Goal: Task Accomplishment & Management: Manage account settings

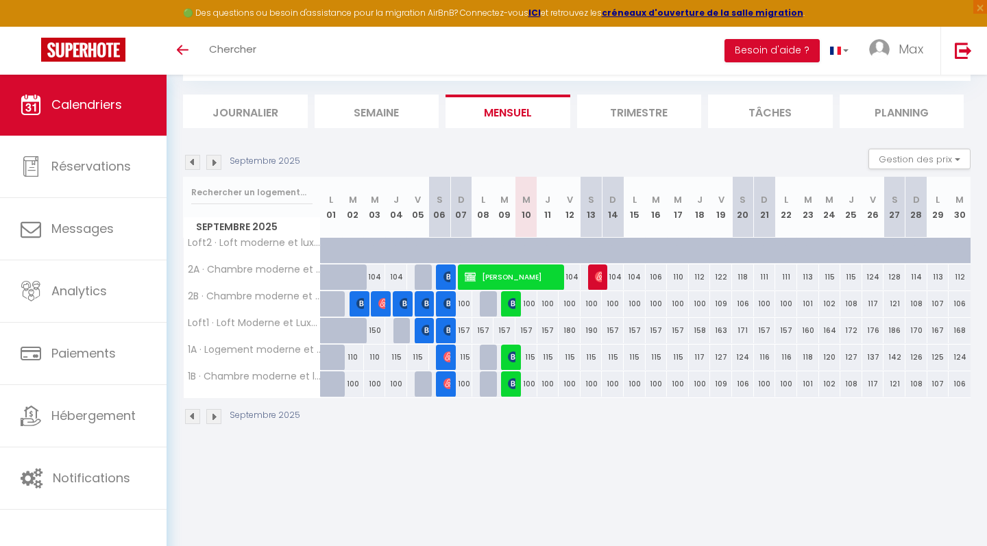
scroll to position [74, 0]
click at [513, 300] on img at bounding box center [513, 303] width 11 height 11
select select "OK"
select select "0"
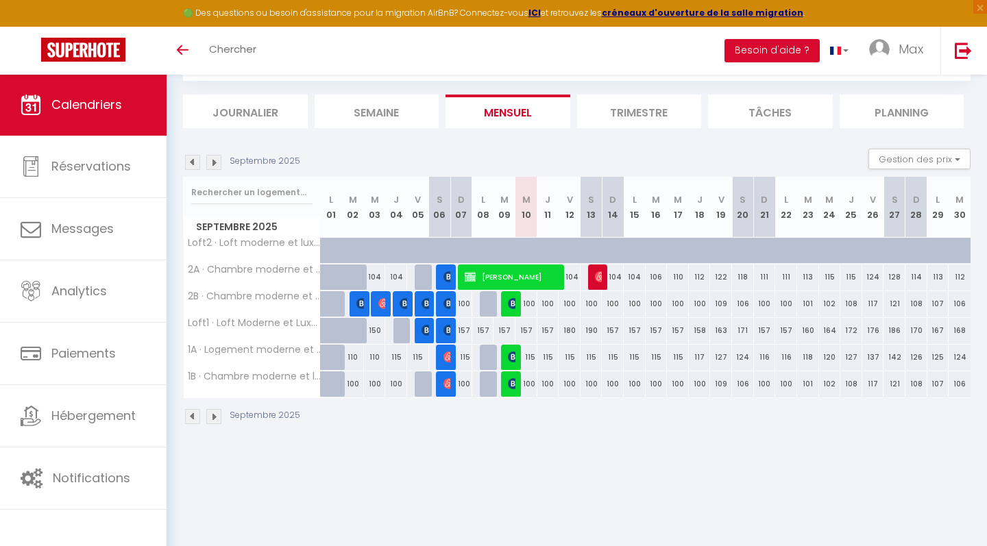
select select "0"
select select "1"
select select
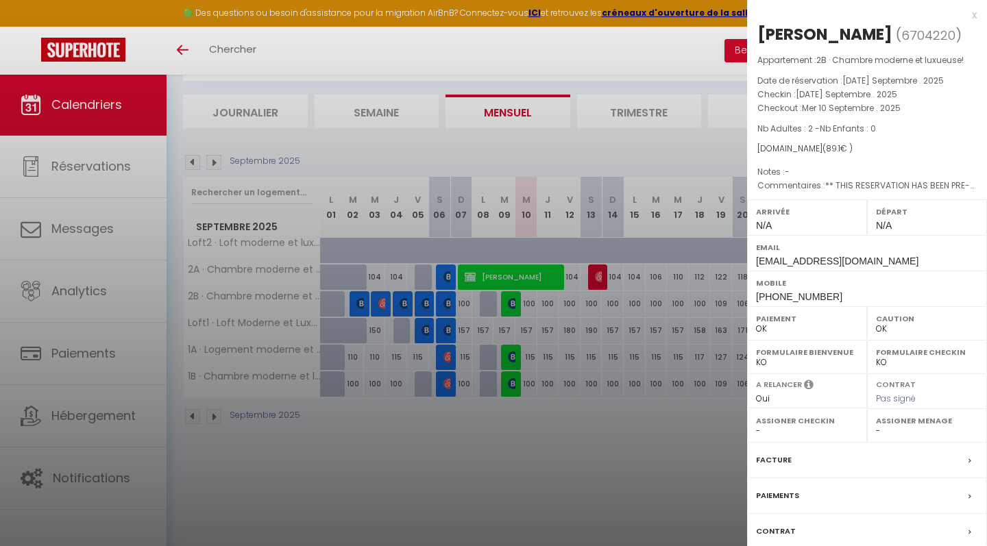
click at [975, 15] on div "x" at bounding box center [862, 15] width 230 height 16
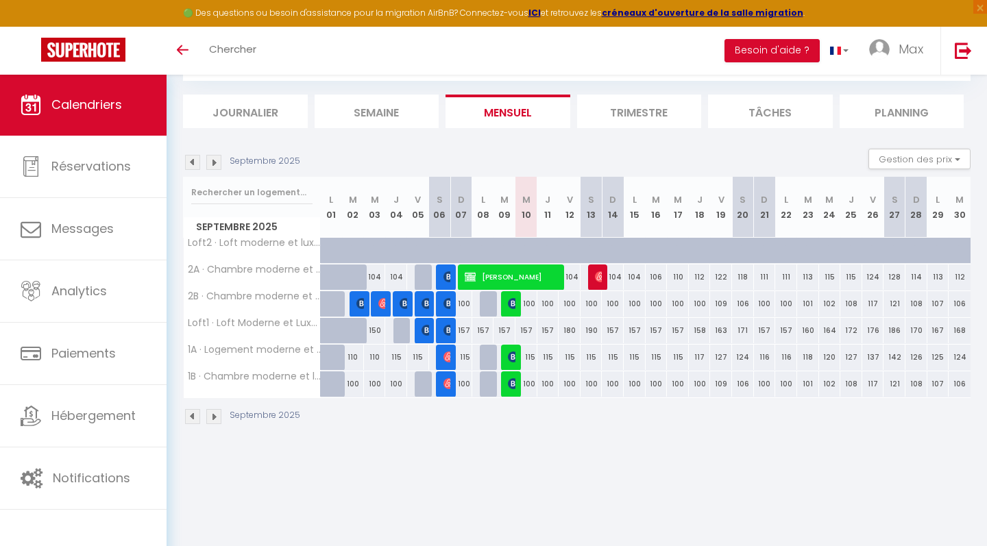
click at [515, 356] on img at bounding box center [513, 357] width 11 height 11
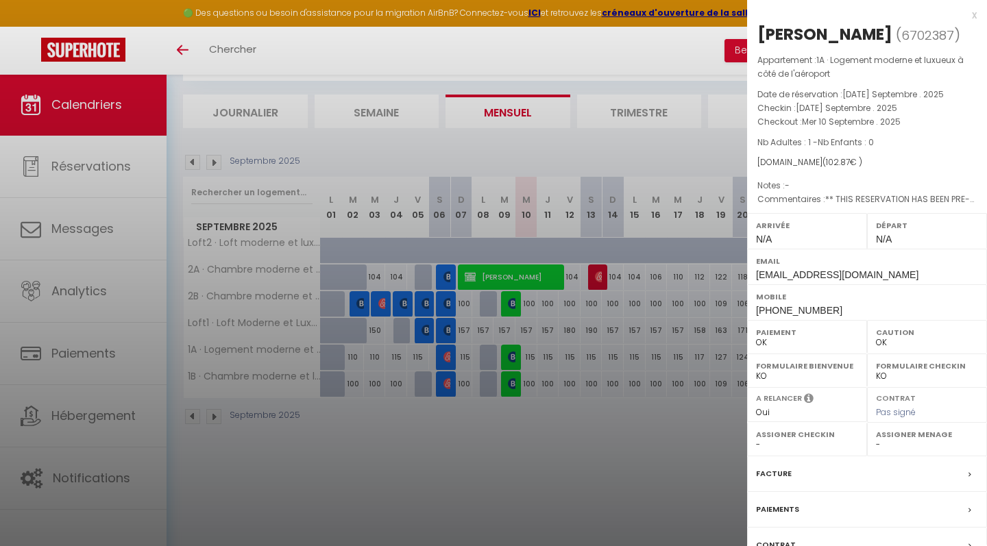
click at [976, 12] on div "x" at bounding box center [862, 15] width 230 height 16
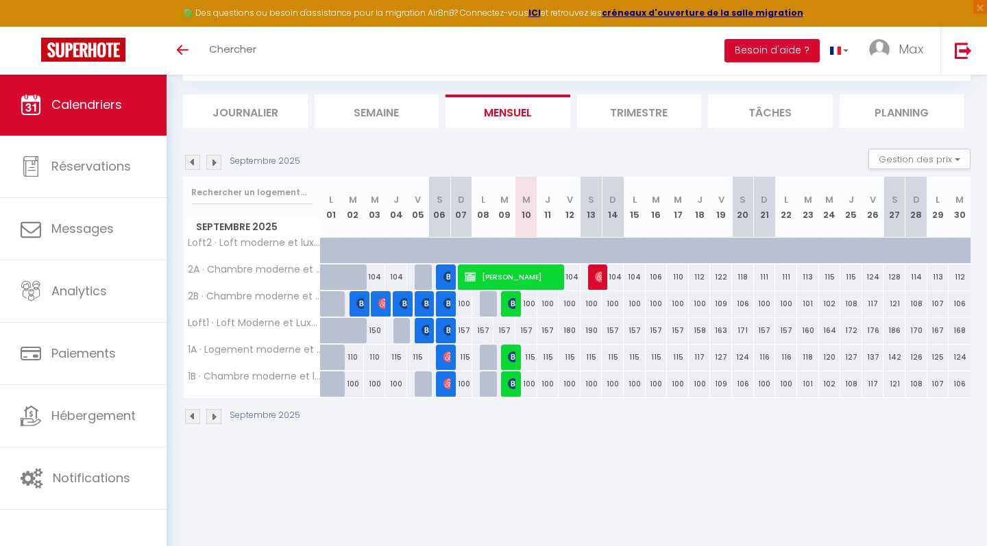
click at [511, 384] on img at bounding box center [513, 383] width 11 height 11
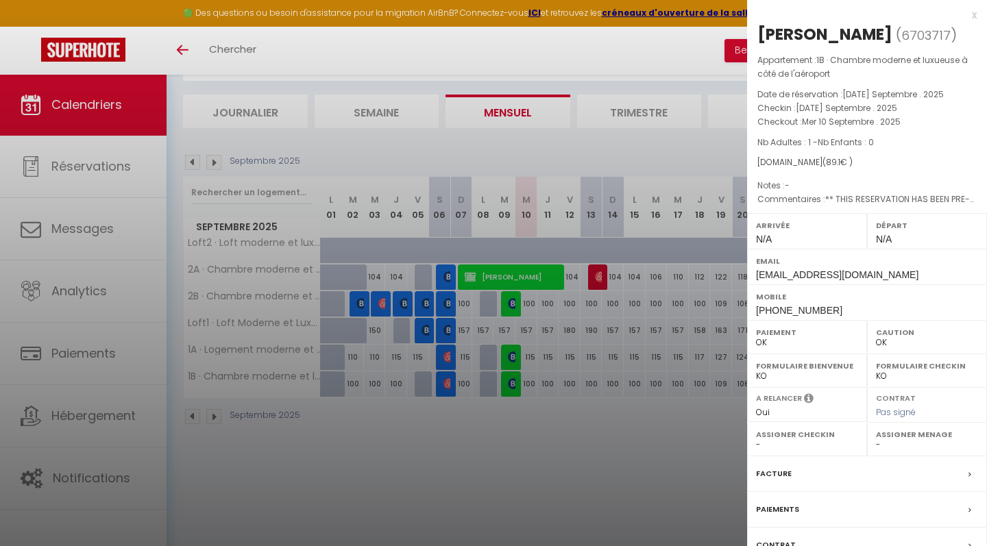
click at [975, 14] on div "x" at bounding box center [862, 15] width 230 height 16
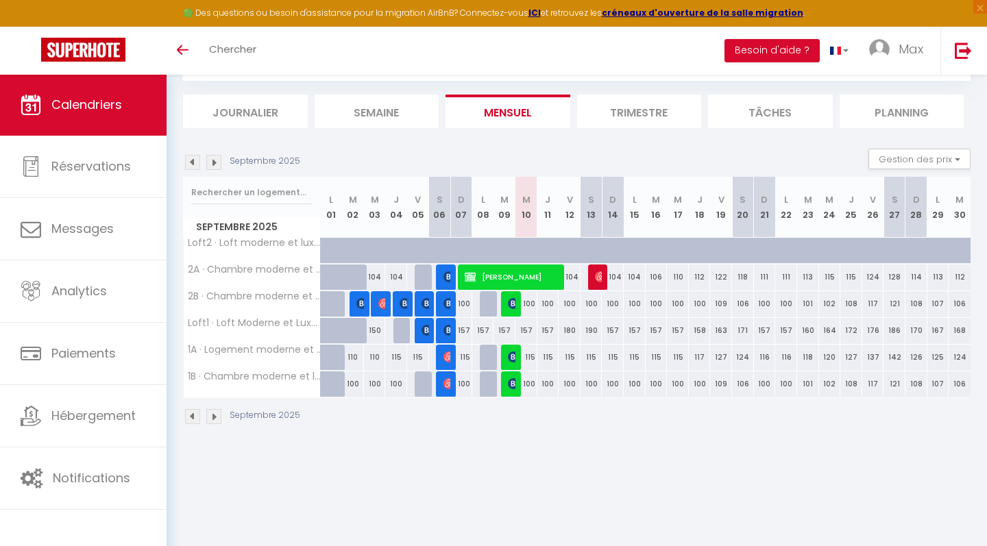
drag, startPoint x: 534, startPoint y: 356, endPoint x: 526, endPoint y: 356, distance: 8.2
click at [526, 356] on div "115" at bounding box center [526, 357] width 22 height 25
type input "115"
type input "Mer 10 Septembre 2025"
type input "Jeu 11 Septembre 2025"
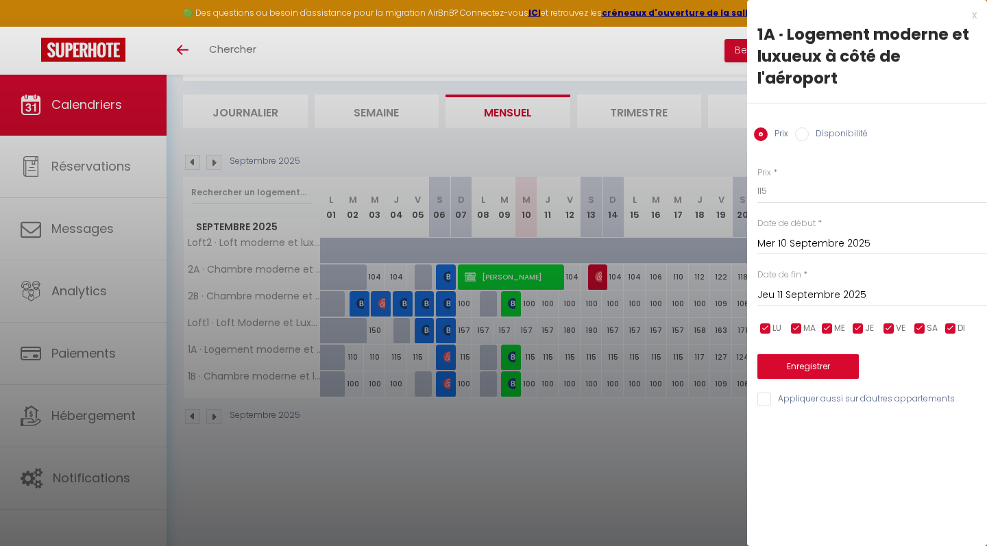
click at [974, 14] on div "x" at bounding box center [862, 15] width 230 height 16
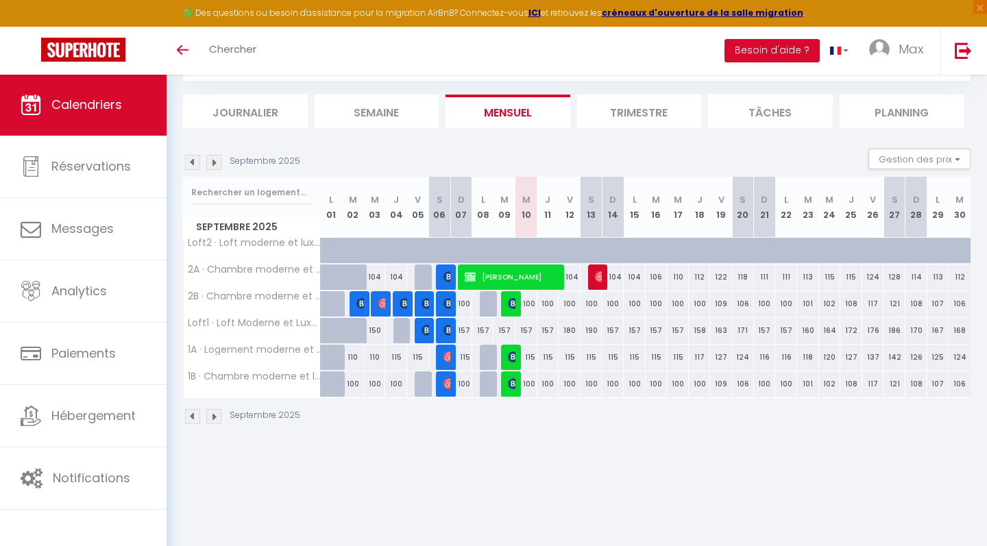
click at [597, 278] on img at bounding box center [600, 276] width 11 height 11
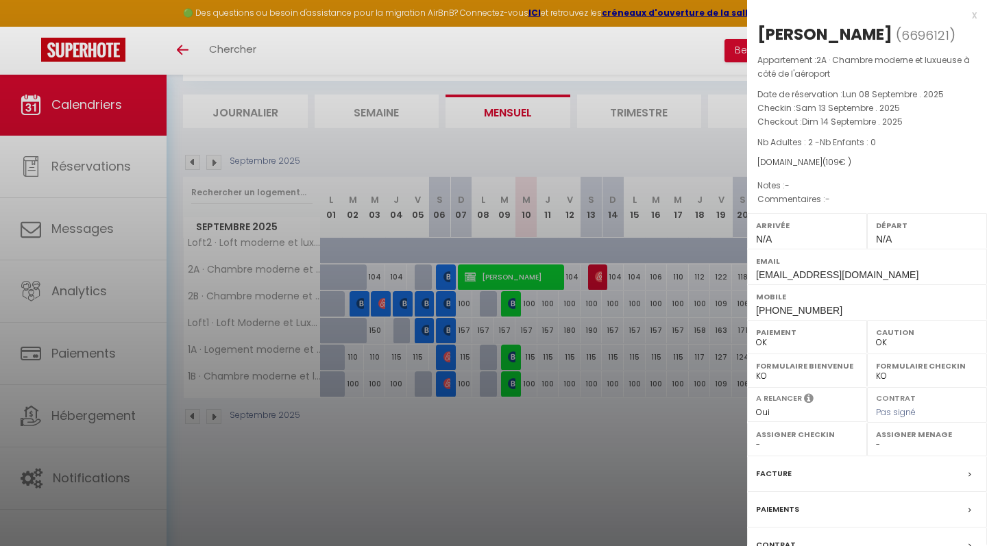
click at [973, 15] on div "x" at bounding box center [862, 15] width 230 height 16
